Goal: Information Seeking & Learning: Compare options

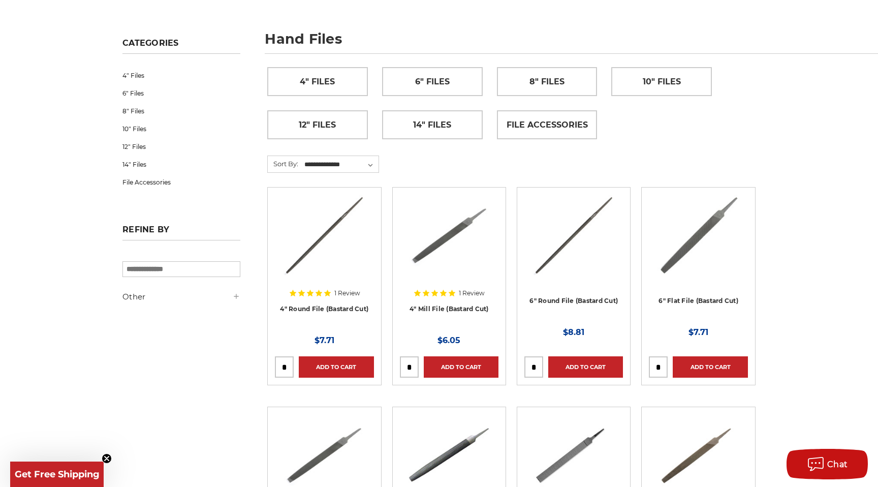
scroll to position [249, 0]
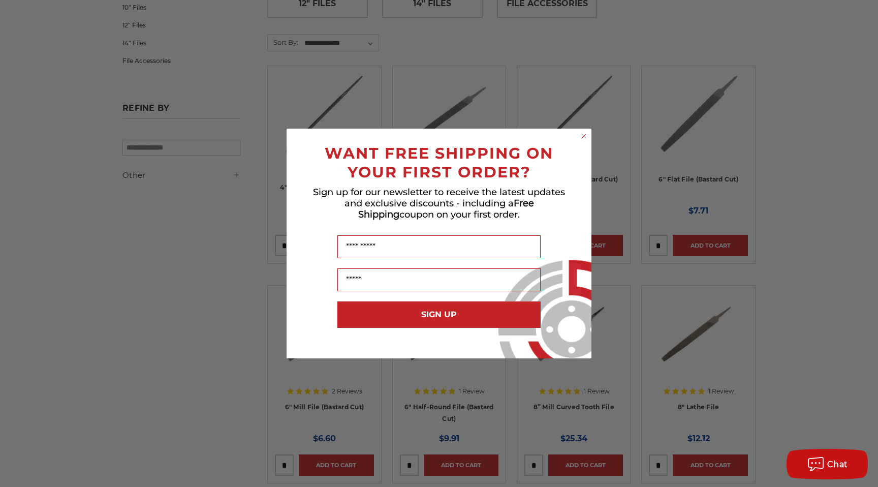
click at [559, 347] on div "SIGN UP" at bounding box center [439, 322] width 285 height 52
click at [580, 136] on circle "Close dialog" at bounding box center [585, 137] width 10 height 10
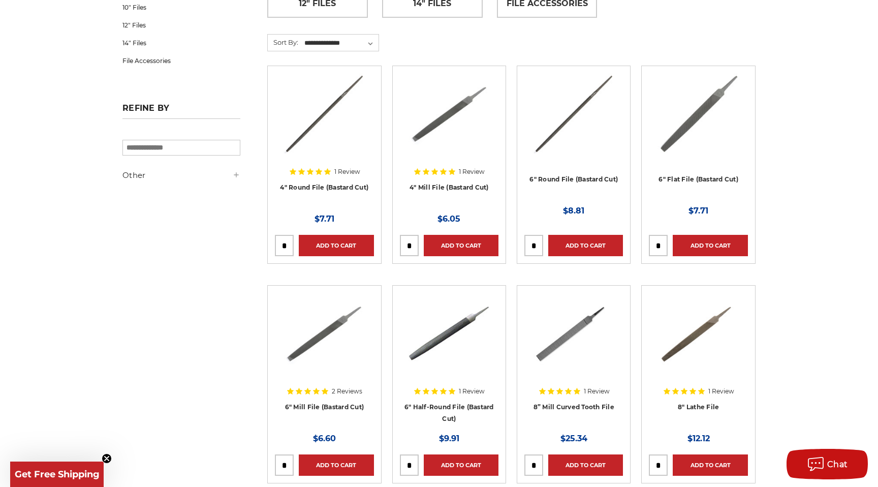
click at [585, 402] on h4 "8” Mill Curved Tooth File" at bounding box center [574, 415] width 99 height 28
click at [584, 406] on link "8” Mill Curved Tooth File" at bounding box center [574, 407] width 81 height 8
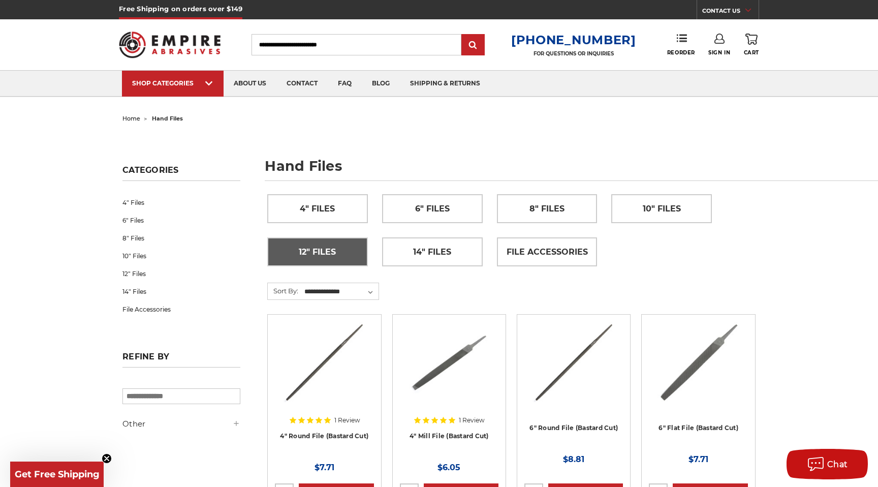
click at [348, 261] on link "12" Files" at bounding box center [318, 252] width 100 height 28
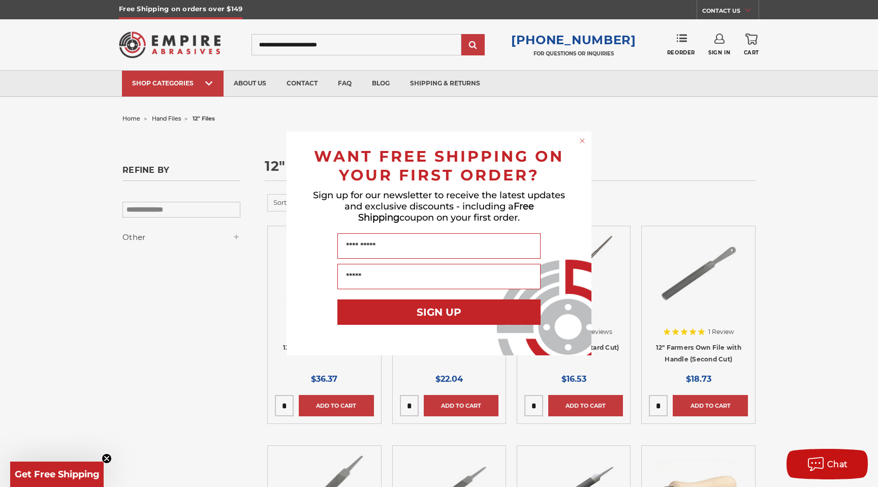
click at [582, 139] on circle "Close dialog" at bounding box center [583, 141] width 10 height 10
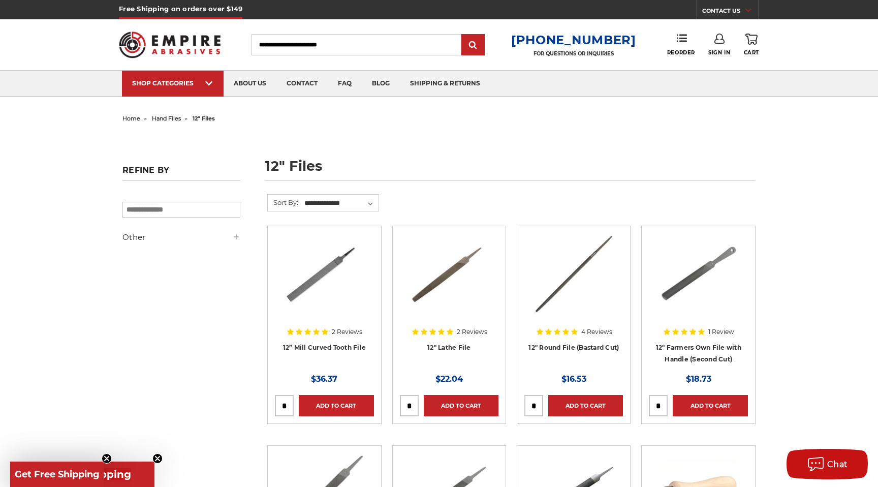
click at [230, 213] on input "search" at bounding box center [182, 210] width 118 height 16
type input "*********"
click at [170, 215] on input "*********" at bounding box center [182, 210] width 118 height 16
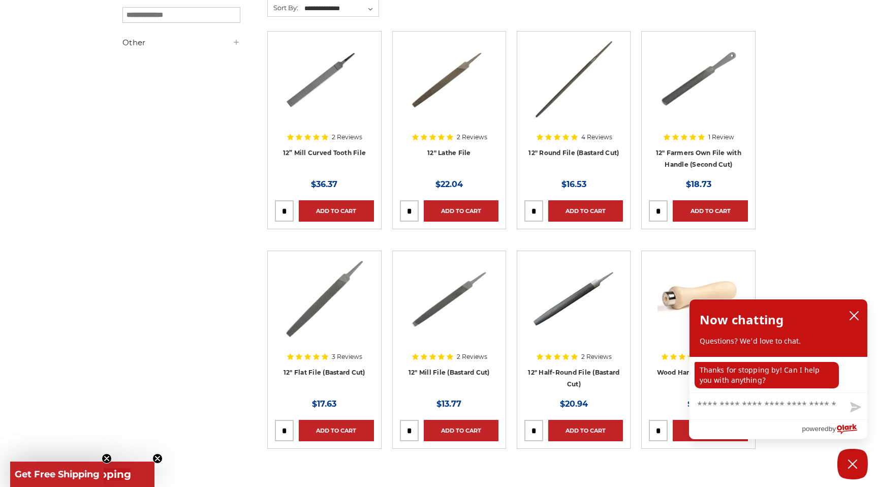
scroll to position [261, 0]
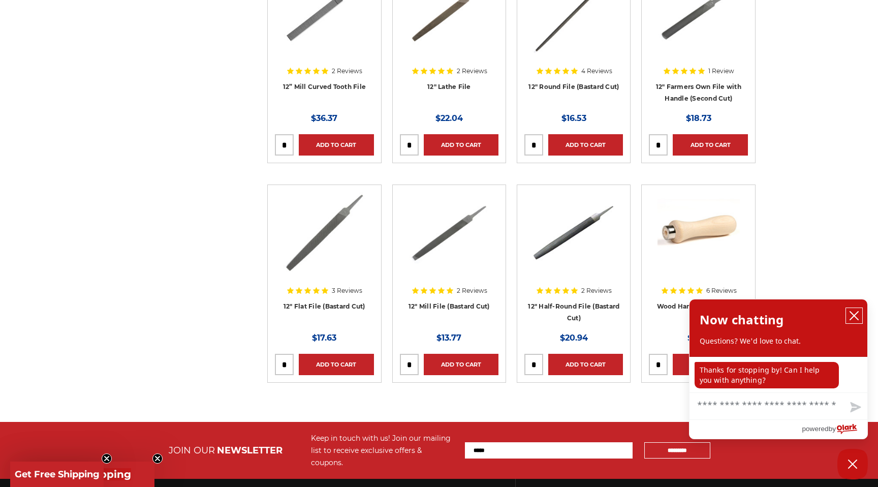
click at [847, 322] on button "close chatbox" at bounding box center [854, 315] width 16 height 15
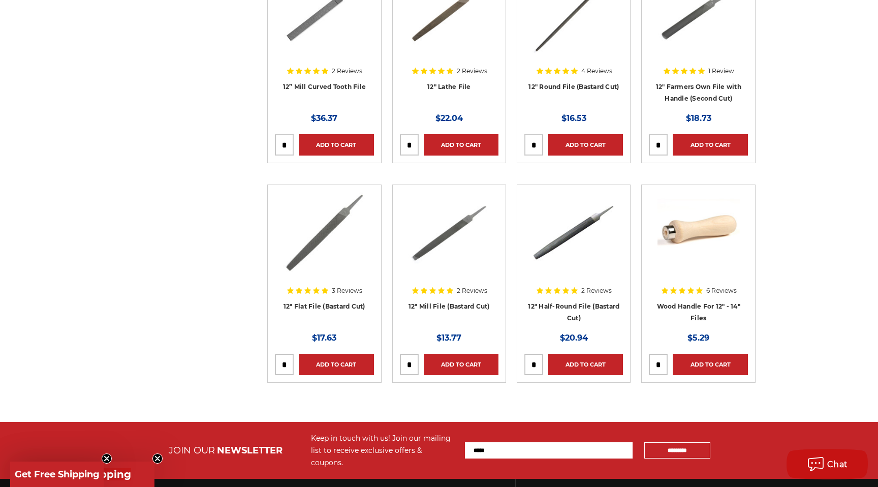
click at [565, 237] on img at bounding box center [573, 232] width 81 height 81
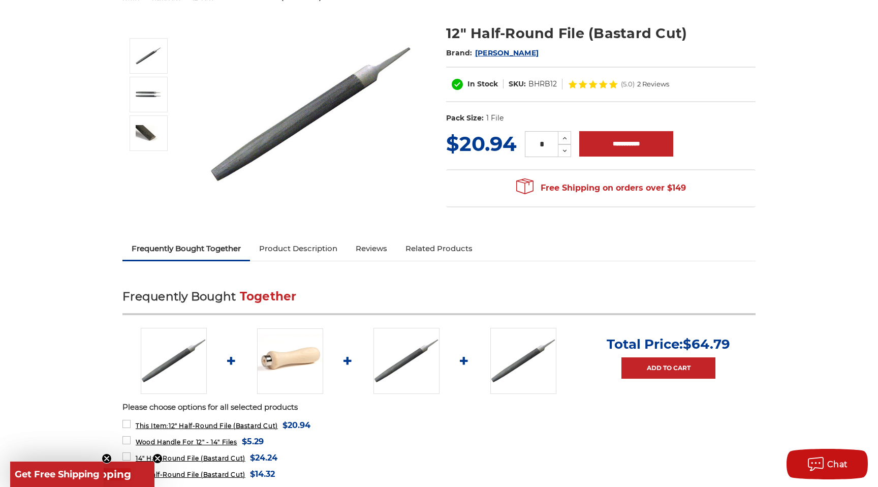
scroll to position [155, 0]
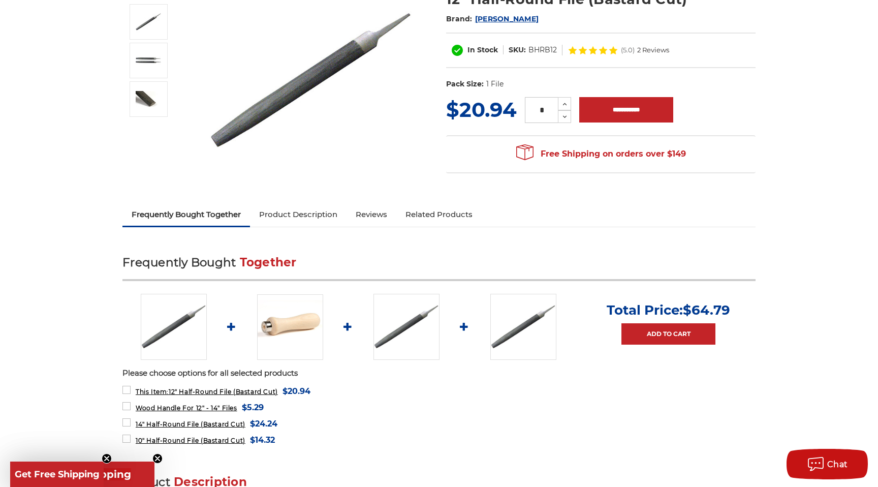
click at [312, 215] on link "Product Description" at bounding box center [298, 214] width 97 height 22
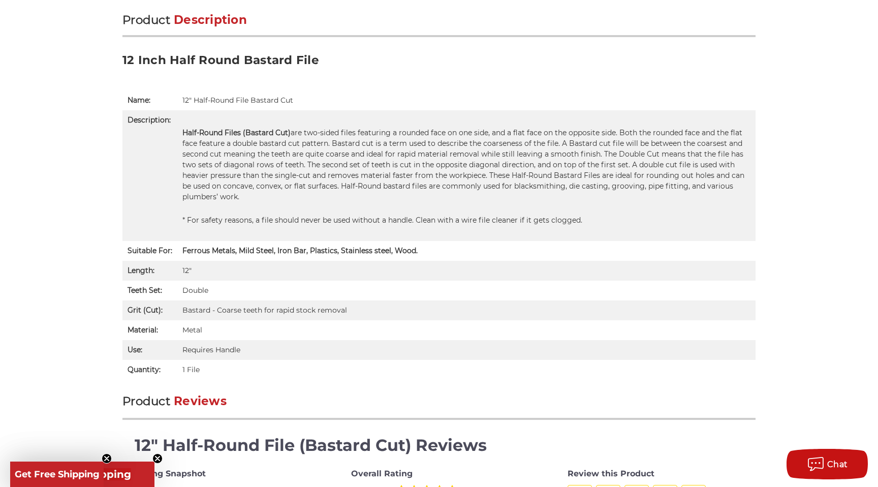
scroll to position [617, 0]
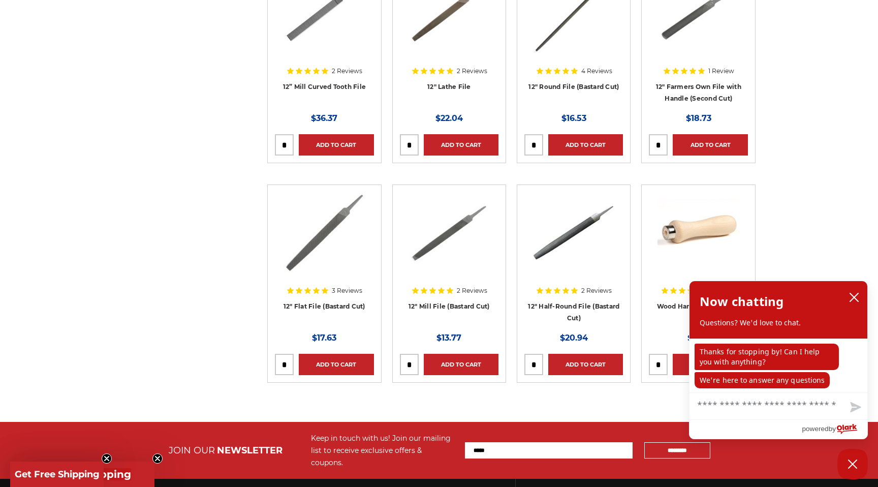
click at [142, 310] on div "Refine by × Browse by Choose Your Grit, Grit & more Hide Filters Show Filters O…" at bounding box center [439, 177] width 644 height 489
click at [859, 295] on icon "close chatbox" at bounding box center [855, 297] width 10 height 10
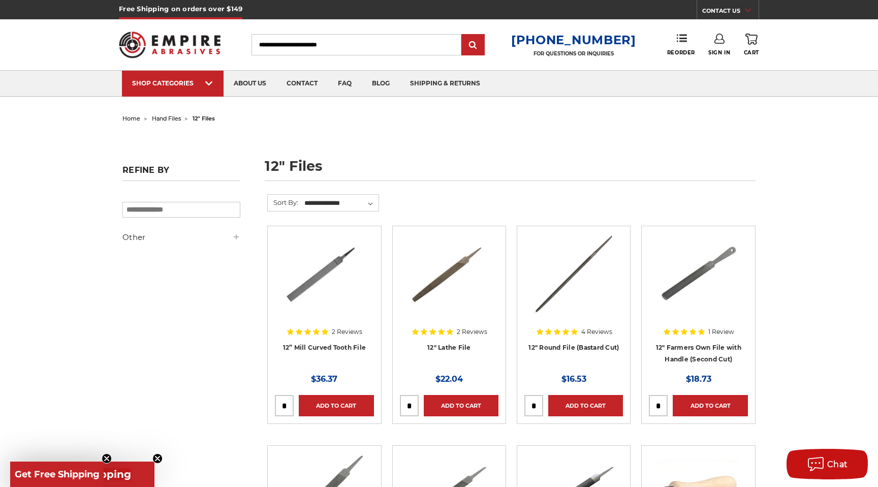
click at [163, 120] on span "hand files" at bounding box center [166, 118] width 29 height 7
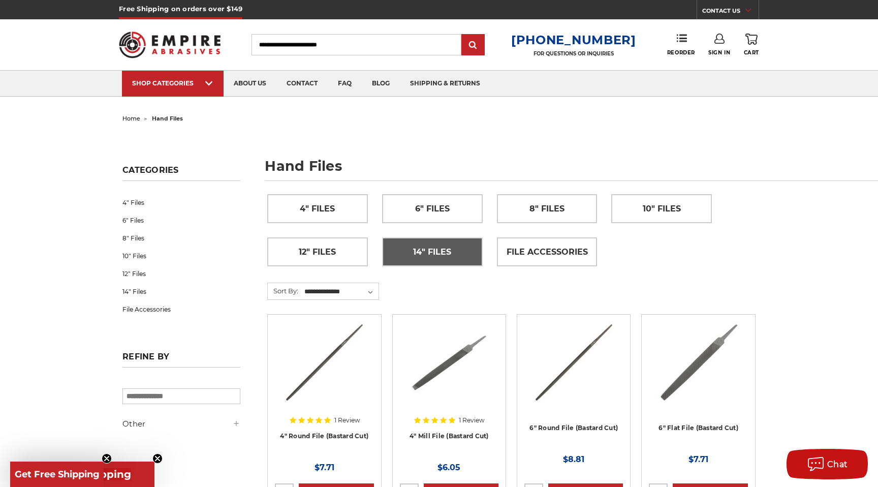
click at [449, 251] on span "14" Files" at bounding box center [432, 252] width 38 height 17
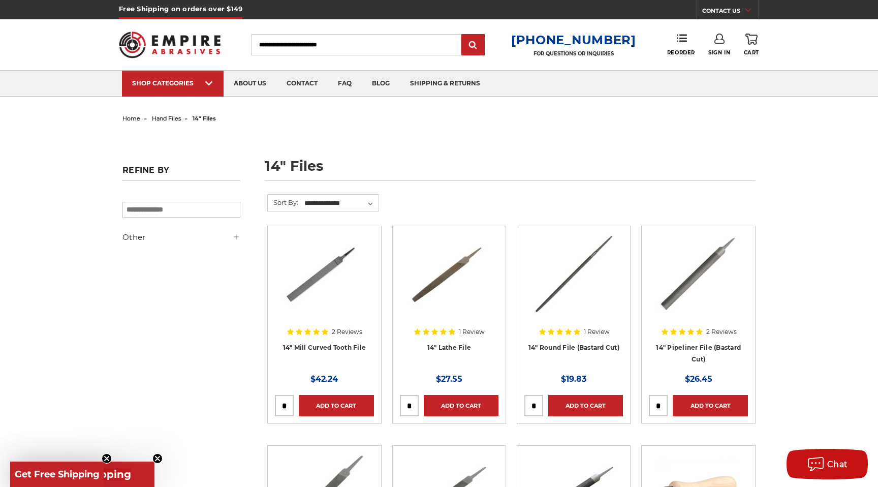
click at [161, 119] on span "hand files" at bounding box center [166, 118] width 29 height 7
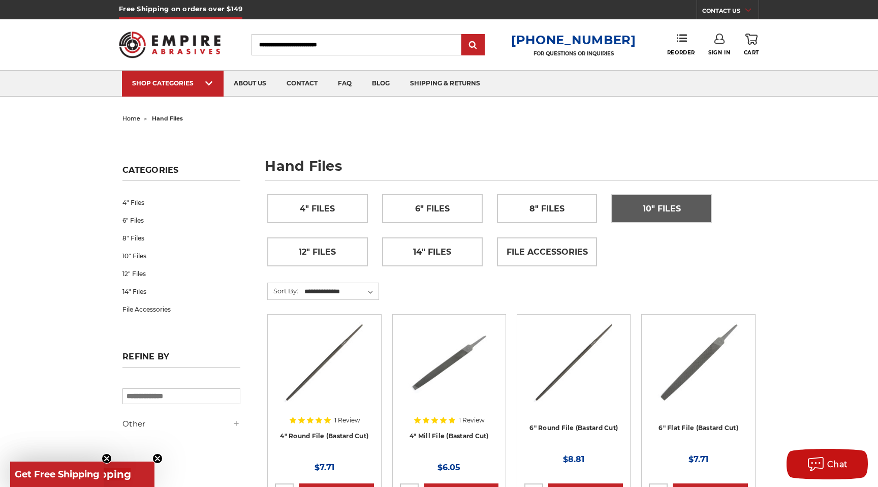
click at [667, 221] on link "10" Files" at bounding box center [662, 209] width 100 height 28
